Goal: Task Accomplishment & Management: Complete application form

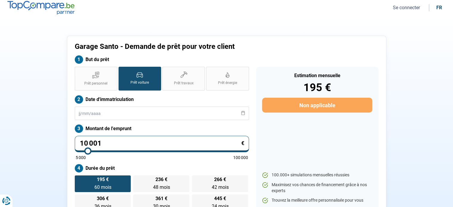
click at [33, 66] on div "Garage Santo - Demande de prêt pour votre client But du prêt Prêt personnel Prê…" at bounding box center [226, 127] width 393 height 182
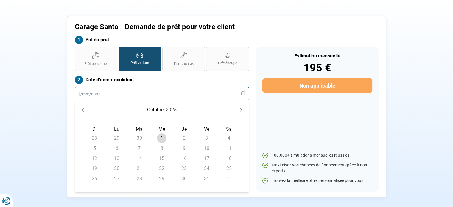
click at [100, 92] on input "text" at bounding box center [162, 93] width 174 height 13
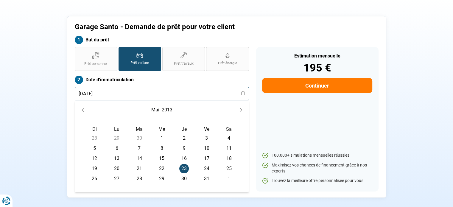
type input "[DATE]"
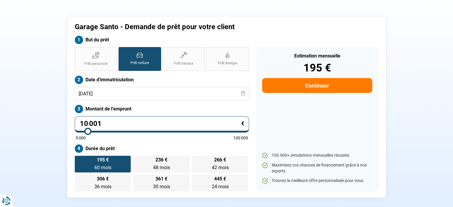
click at [28, 153] on section "Garage Santo - Demande de prêt pour votre client But du prêt Prêt personnel Prê…" at bounding box center [226, 107] width 453 height 220
click at [131, 119] on input "10 001" at bounding box center [162, 124] width 174 height 16
type input "1 000"
type input "5000"
type input "100"
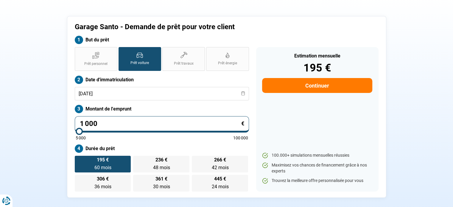
type input "5000"
type input "10"
type input "5000"
type input "1"
type input "5000"
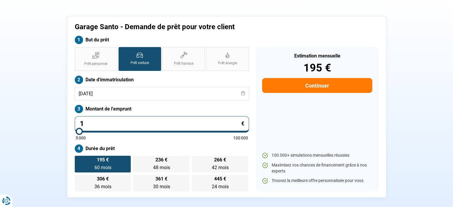
type input "0"
type input "5000"
type input "9"
type input "5000"
type input "90"
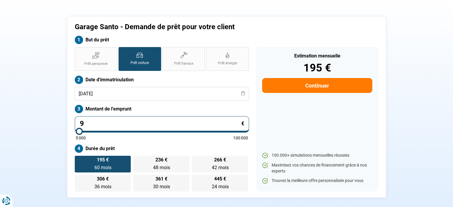
type input "5000"
type input "900"
type input "5000"
type input "9 000"
type input "9000"
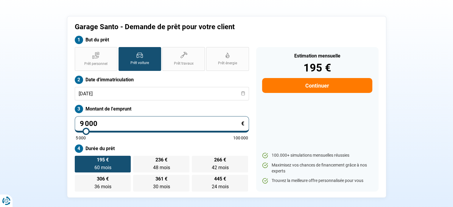
type input "9 000"
radio input "true"
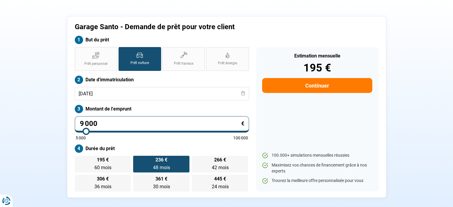
click at [41, 137] on div "Garage Santo - Demande de prêt pour votre client But du prêt Prêt personnel Prê…" at bounding box center [226, 107] width 393 height 182
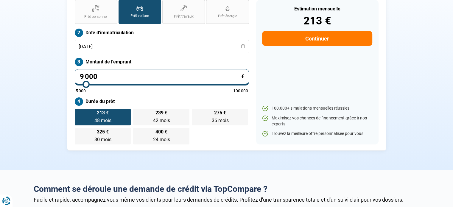
scroll to position [66, 0]
